Goal: Task Accomplishment & Management: Use online tool/utility

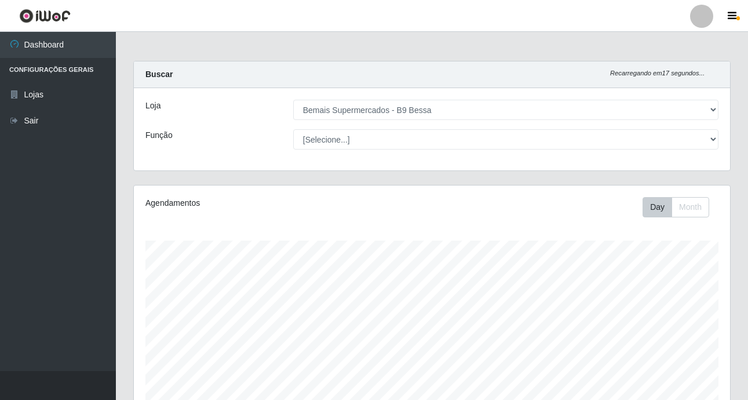
select select "410"
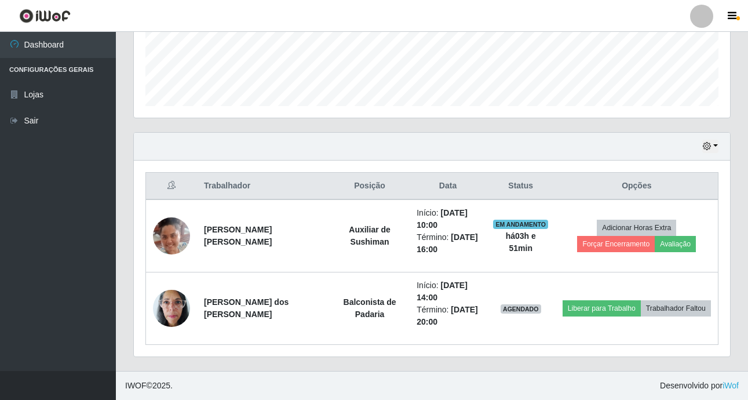
scroll to position [241, 596]
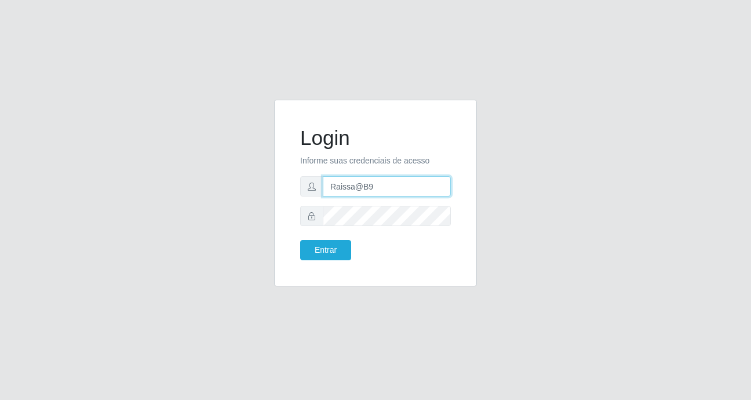
click at [382, 190] on input "Raissa@B9" at bounding box center [387, 186] width 128 height 20
type input "heloisa@bessa"
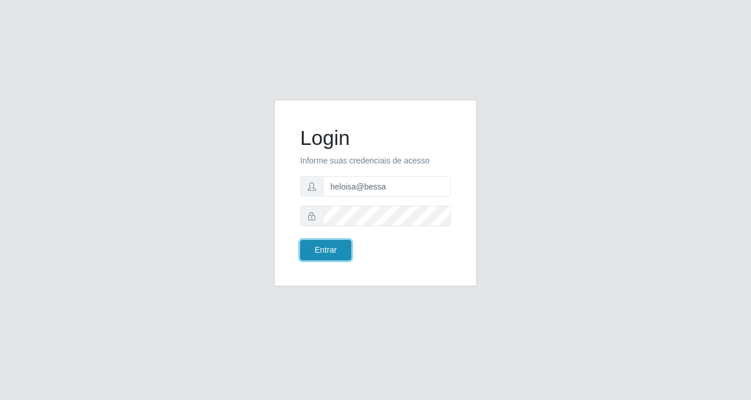
click at [301, 246] on button "Entrar" at bounding box center [325, 250] width 51 height 20
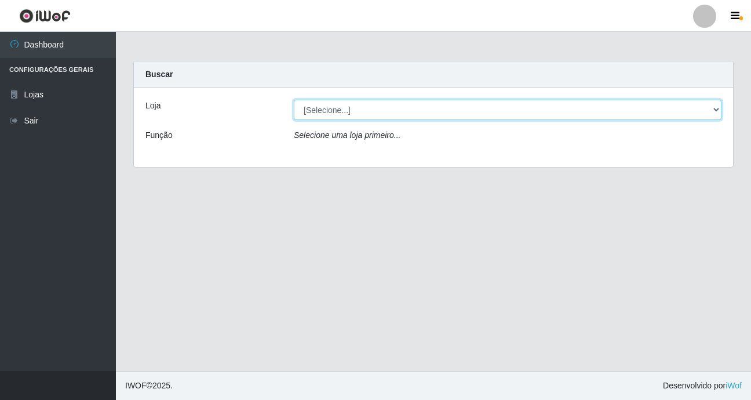
click at [330, 114] on select "[Selecione...] Bemais Supermercados - B9 Bessa" at bounding box center [508, 110] width 428 height 20
select select "410"
click at [294, 100] on select "[Selecione...] Bemais Supermercados - B9 Bessa" at bounding box center [508, 110] width 428 height 20
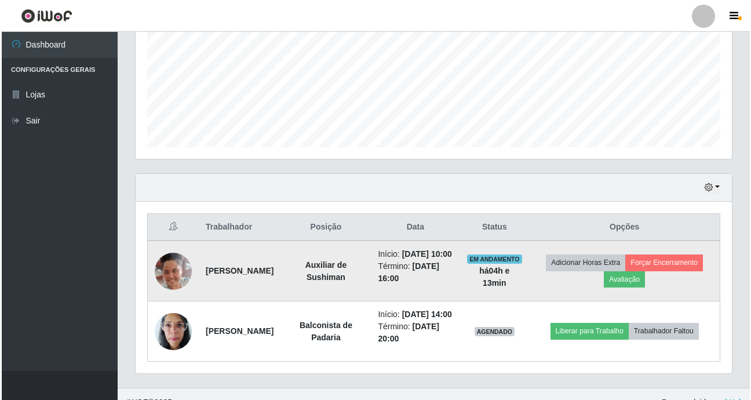
scroll to position [308, 0]
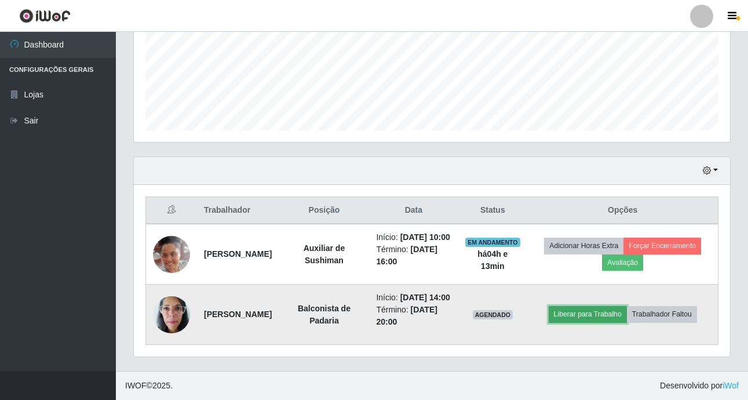
click at [580, 307] on button "Liberar para Trabalho" at bounding box center [588, 314] width 78 height 16
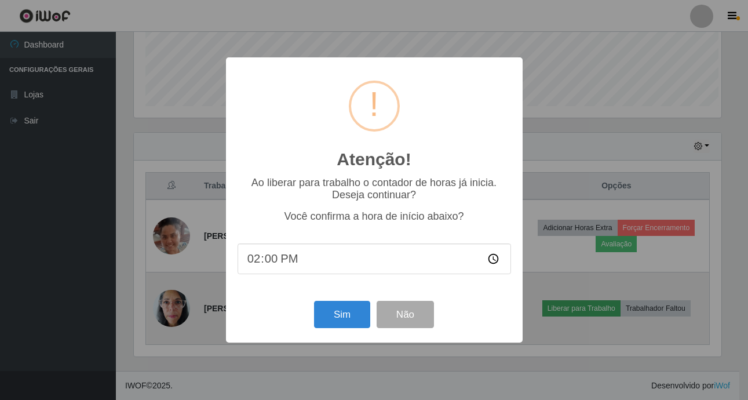
scroll to position [241, 591]
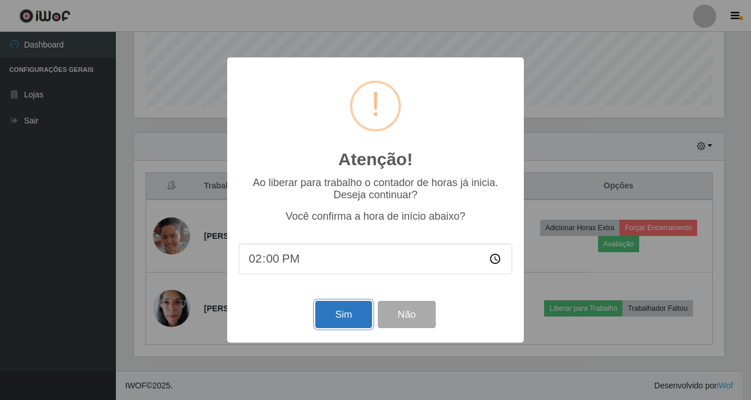
click at [343, 318] on button "Sim" at bounding box center [343, 314] width 56 height 27
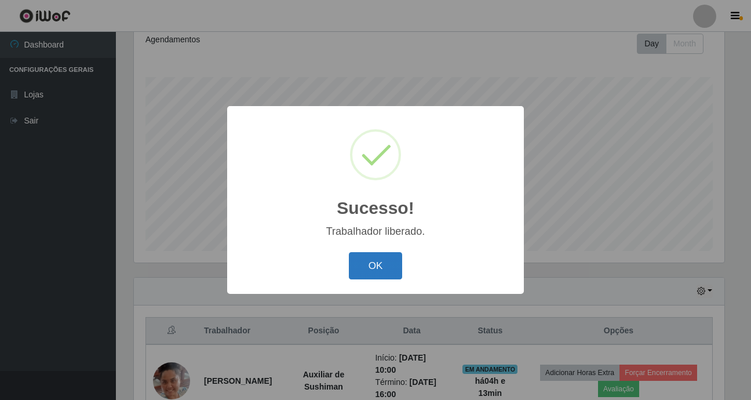
click at [380, 269] on button "OK" at bounding box center [376, 265] width 54 height 27
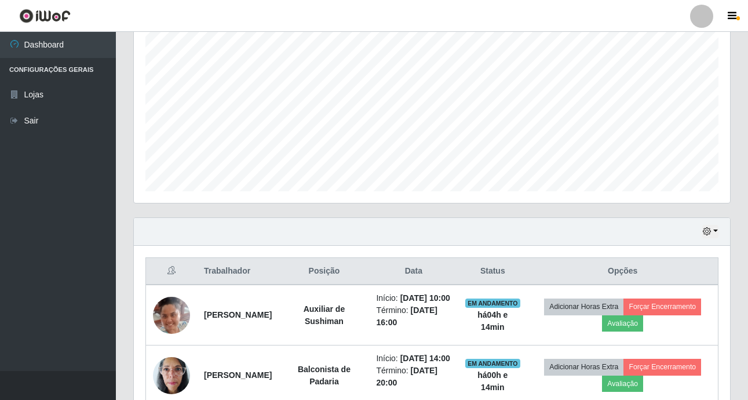
scroll to position [308, 0]
